Goal: Find specific page/section: Find specific page/section

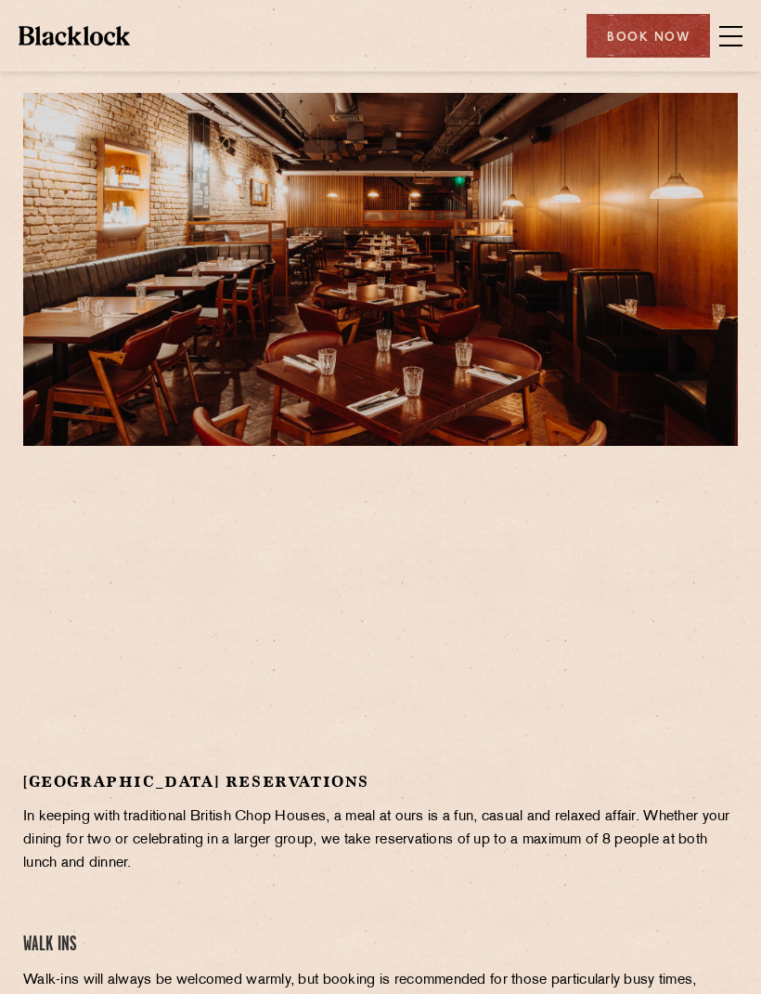
click at [724, 40] on span at bounding box center [731, 36] width 23 height 28
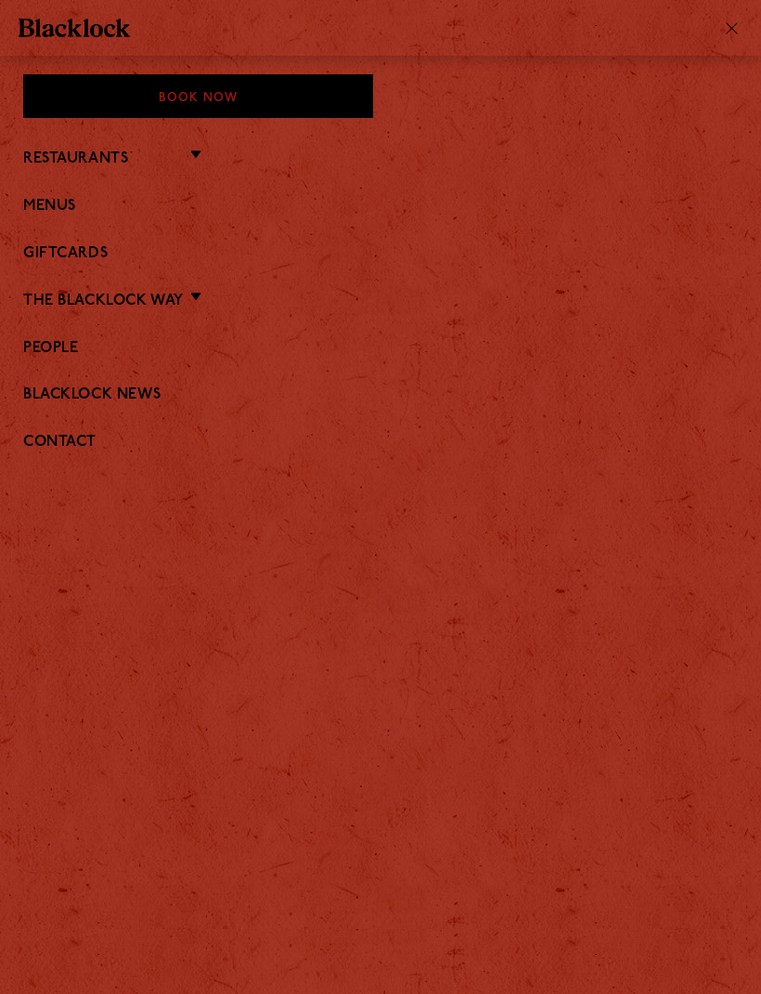
click at [38, 201] on link "Menus" at bounding box center [380, 207] width 715 height 18
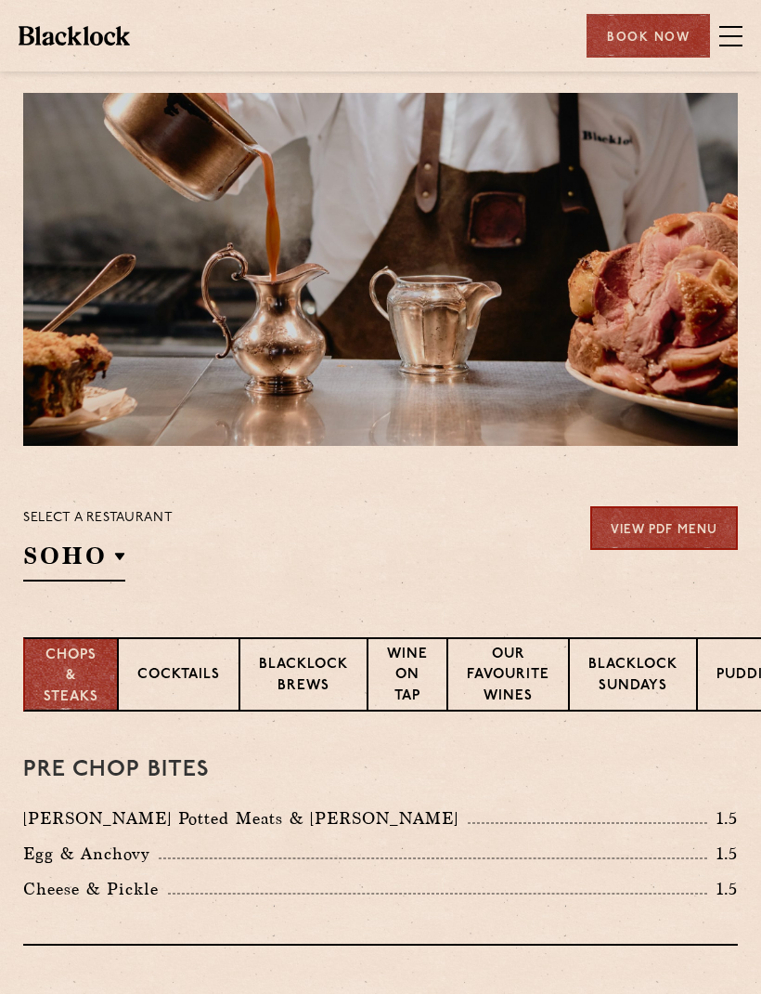
click at [736, 40] on span at bounding box center [731, 36] width 23 height 28
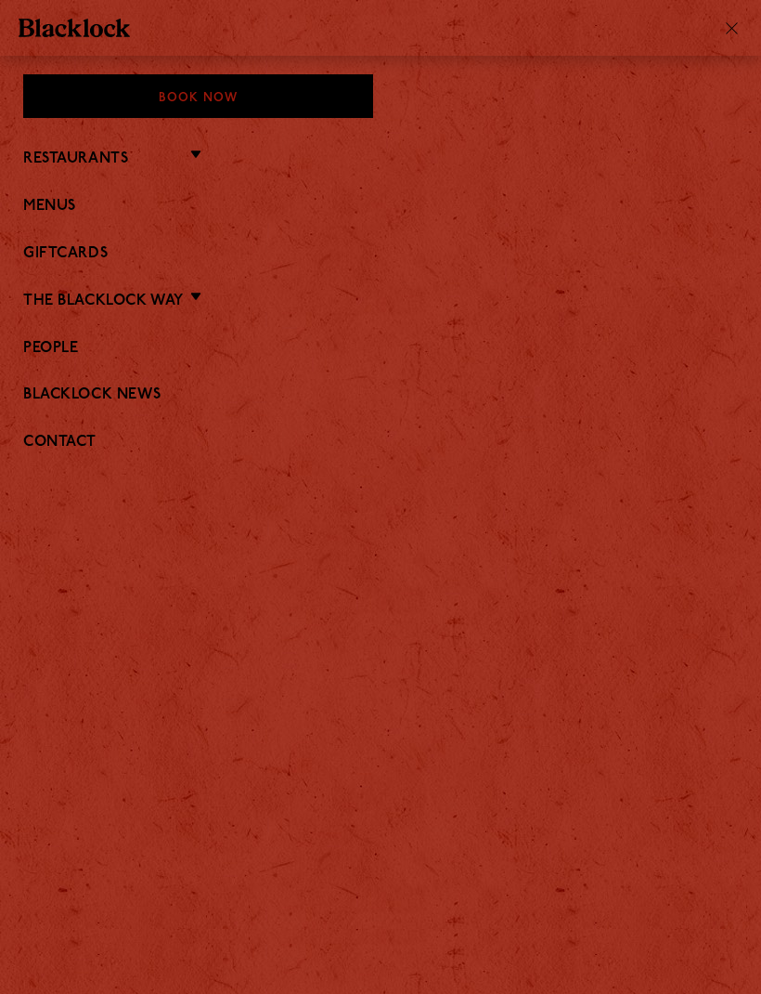
click at [120, 164] on link "Restaurants" at bounding box center [75, 159] width 105 height 18
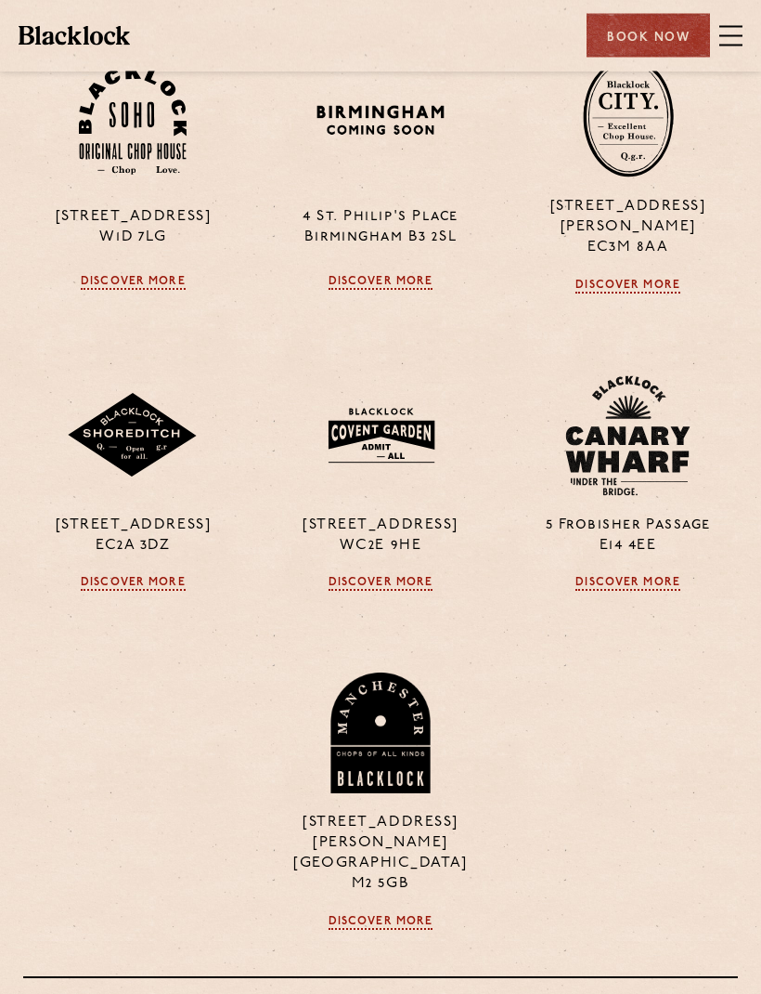
scroll to position [578, 0]
click at [374, 576] on link "Discover More" at bounding box center [381, 583] width 105 height 15
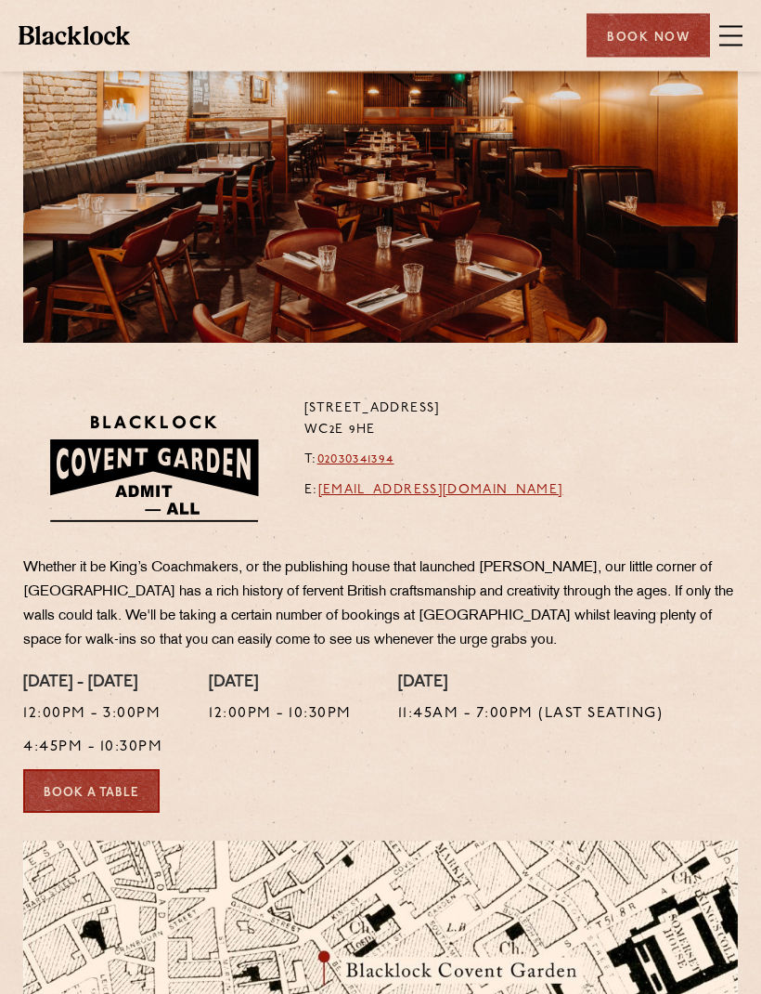
scroll to position [38, 0]
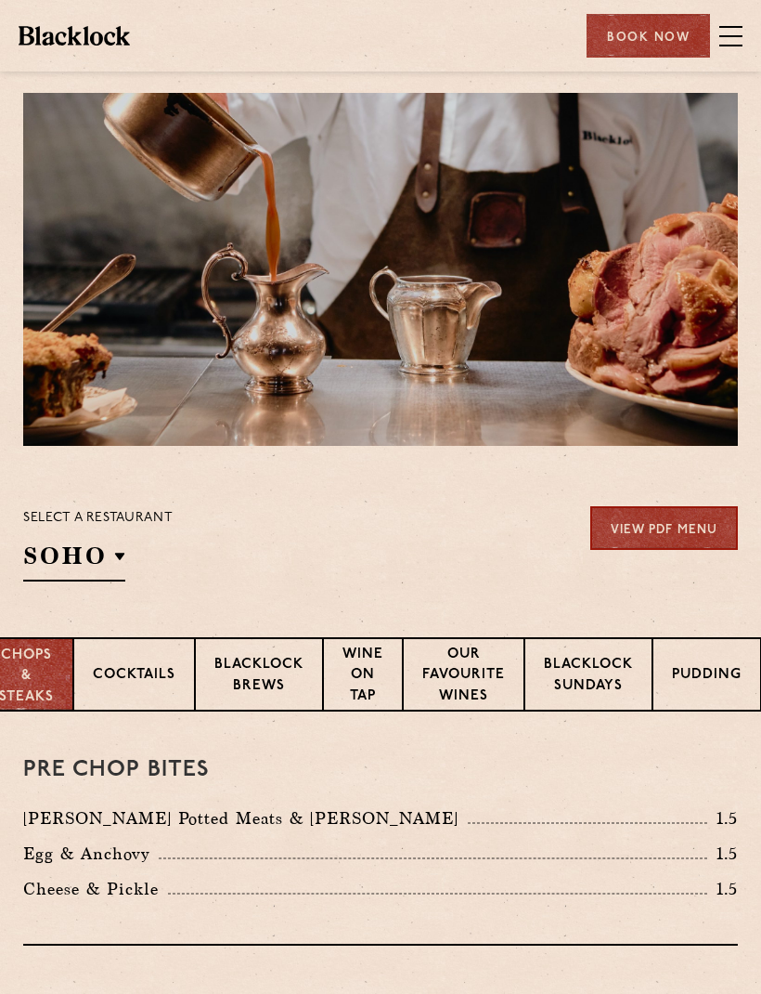
click at [592, 677] on p "Blacklock Sundays" at bounding box center [588, 677] width 89 height 44
